Goal: Task Accomplishment & Management: Manage account settings

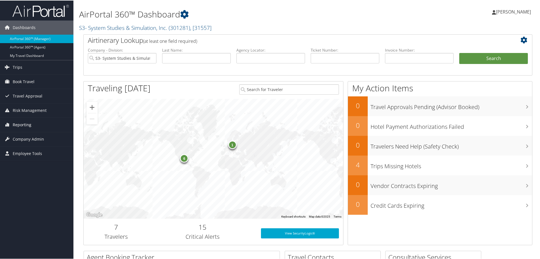
click at [21, 127] on span "Reporting" at bounding box center [22, 124] width 19 height 14
click at [21, 136] on link "Unused Tickets" at bounding box center [36, 136] width 73 height 8
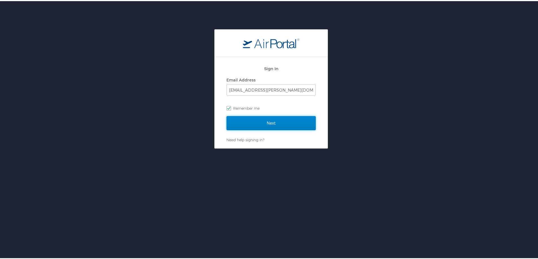
click at [294, 122] on input "Next" at bounding box center [270, 122] width 89 height 14
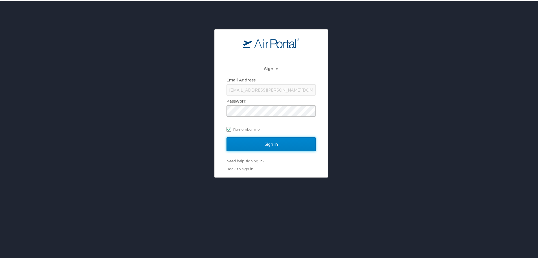
click at [279, 143] on input "Sign In" at bounding box center [270, 143] width 89 height 14
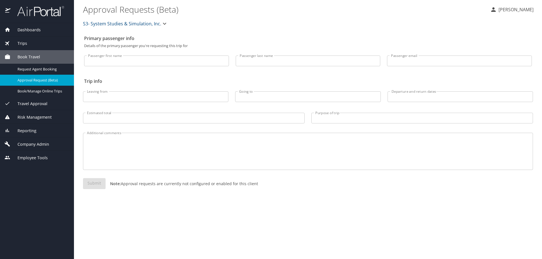
click at [19, 131] on span "Reporting" at bounding box center [23, 131] width 26 height 6
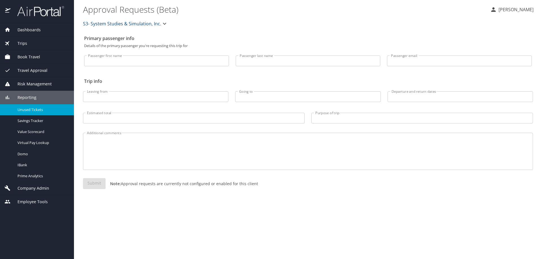
click at [37, 109] on span "Unused Tickets" at bounding box center [42, 109] width 50 height 5
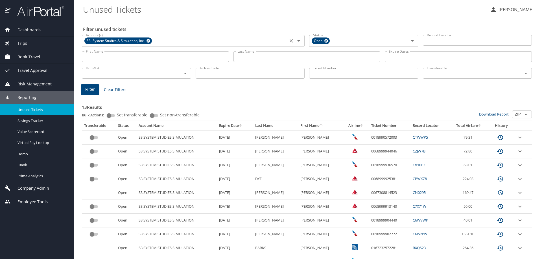
click at [150, 40] on icon at bounding box center [148, 41] width 4 height 4
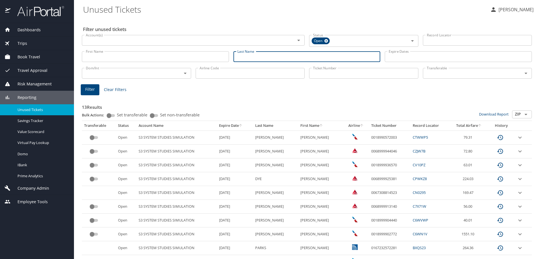
click at [256, 58] on input "Last Name" at bounding box center [306, 56] width 147 height 11
type input "DOUCETTE"
click at [92, 90] on span "Filter" at bounding box center [90, 89] width 10 height 7
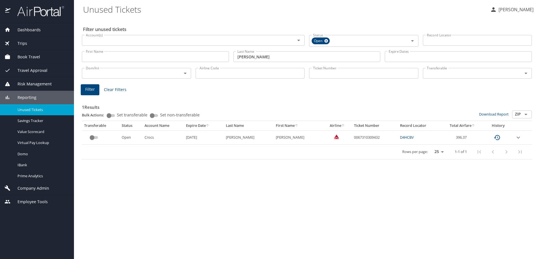
click at [371, 102] on h3 "1 Results" at bounding box center [307, 106] width 450 height 10
click at [521, 138] on td "custom pagination table" at bounding box center [521, 138] width 19 height 14
click at [516, 135] on icon "expand row" at bounding box center [518, 137] width 7 height 7
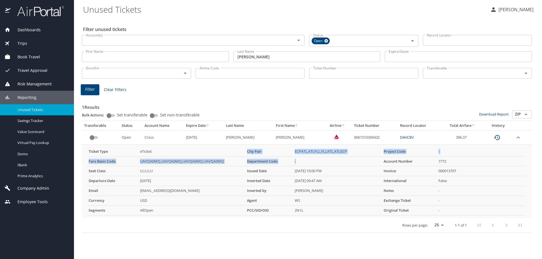
drag, startPoint x: 159, startPoint y: 155, endPoint x: 347, endPoint y: 157, distance: 187.7
click at [347, 157] on tbody "Ticket Type eTicket City Pair ECPATL,ATLFLL,FLLATL,ATLECP Project Code - Fare B…" at bounding box center [305, 181] width 439 height 69
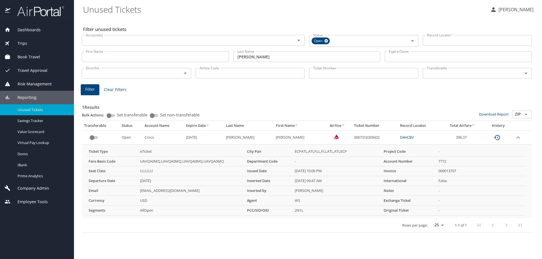
drag, startPoint x: 368, startPoint y: 171, endPoint x: 364, endPoint y: 139, distance: 32.4
click at [368, 170] on PM "08/17/2025, 10:00 PM" at bounding box center [336, 172] width 89 height 10
click at [364, 136] on td "0067310309432" at bounding box center [375, 138] width 46 height 14
copy td "0067310309432"
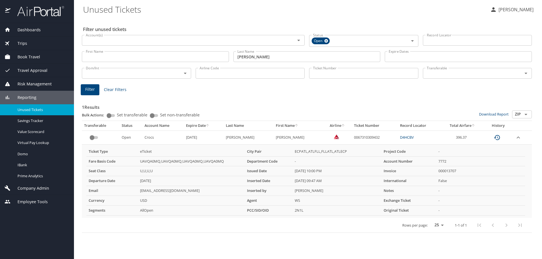
click at [365, 108] on h3 "1 Results" at bounding box center [307, 106] width 450 height 10
click at [358, 136] on td "0067310309432" at bounding box center [375, 138] width 46 height 14
click at [358, 135] on td "0067310309432" at bounding box center [375, 138] width 46 height 14
copy td "0067310309432"
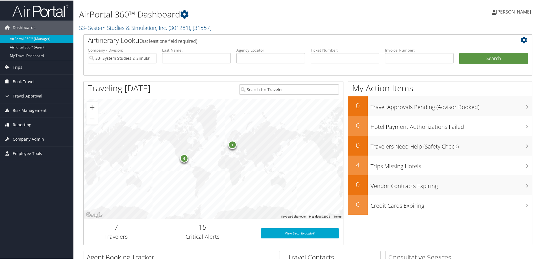
click at [24, 125] on span "Reporting" at bounding box center [22, 124] width 19 height 14
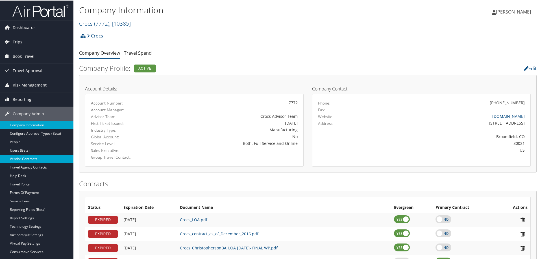
click at [47, 158] on link "Vendor Contracts" at bounding box center [36, 158] width 73 height 8
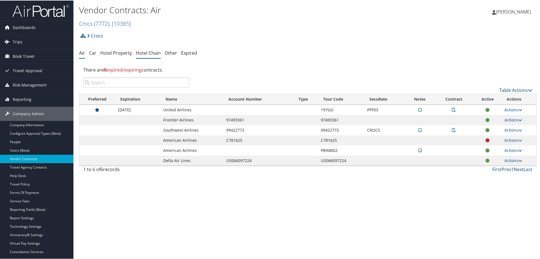
click at [146, 54] on link "Hotel Chain" at bounding box center [148, 52] width 25 height 6
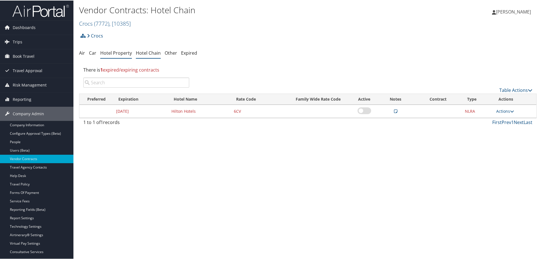
click at [122, 56] on li "Hotel Property" at bounding box center [116, 53] width 32 height 10
click at [123, 53] on link "Hotel Property" at bounding box center [116, 52] width 32 height 6
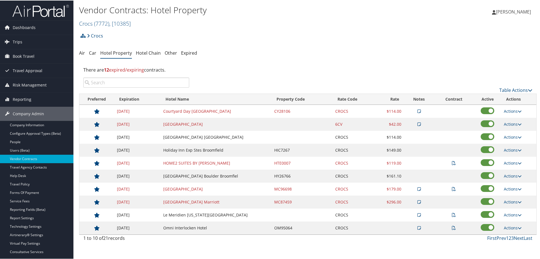
click at [124, 82] on input "search" at bounding box center [136, 82] width 106 height 10
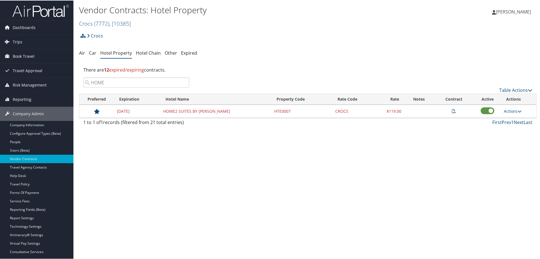
type input "HOME"
